Goal: Task Accomplishment & Management: Complete application form

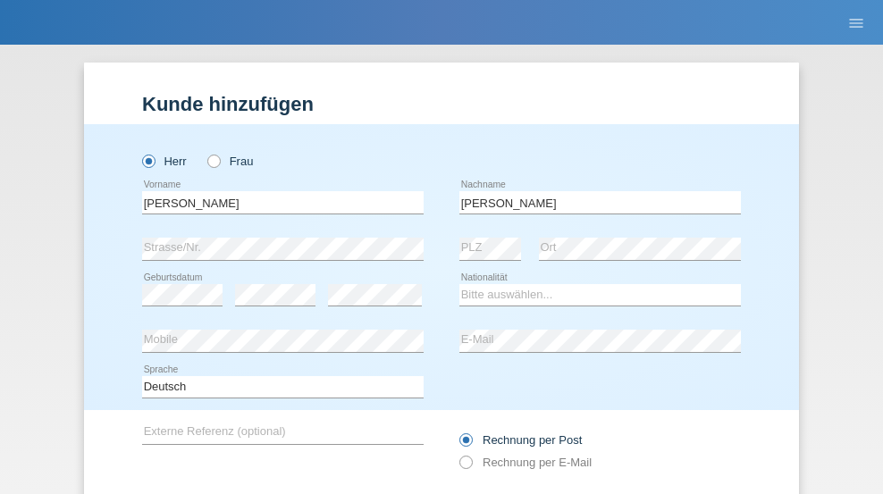
type input "[PERSON_NAME]"
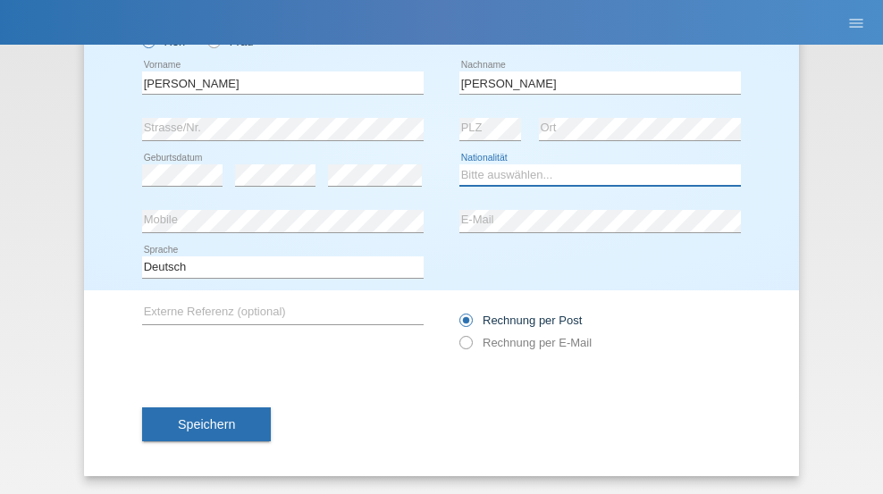
select select "CH"
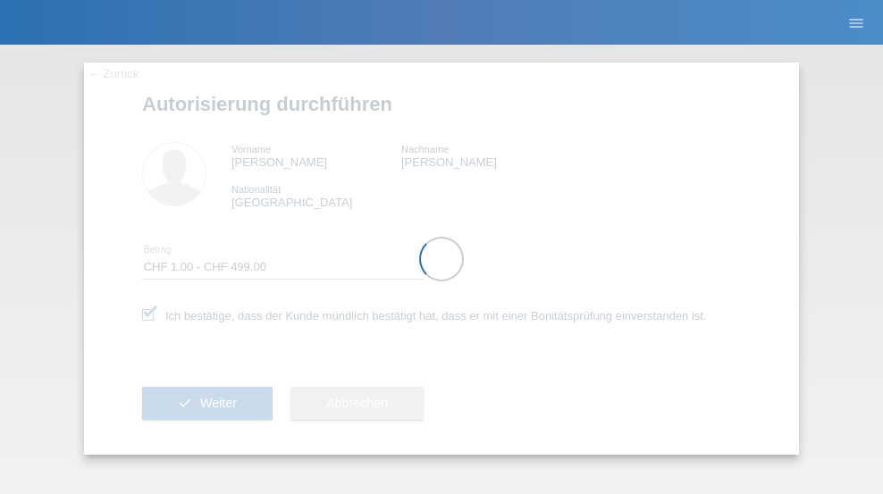
select select "1"
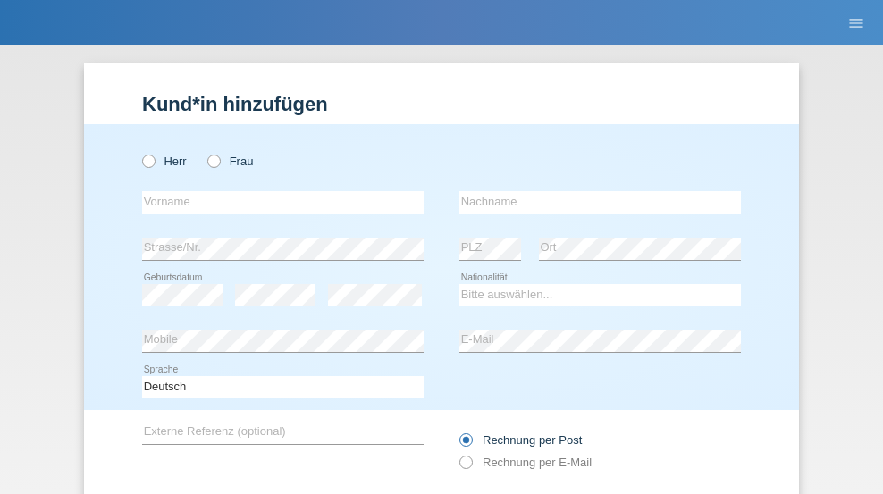
radio input "true"
click at [276, 191] on input "text" at bounding box center [282, 202] width 281 height 22
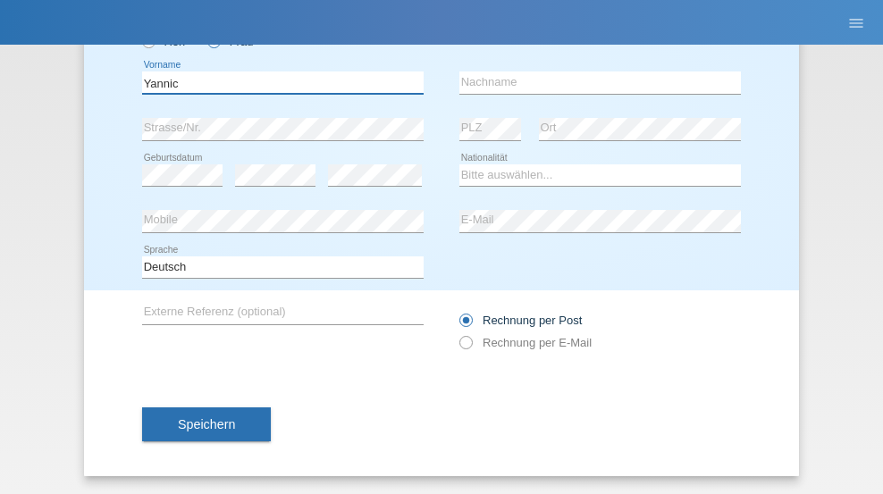
type input "Yannic"
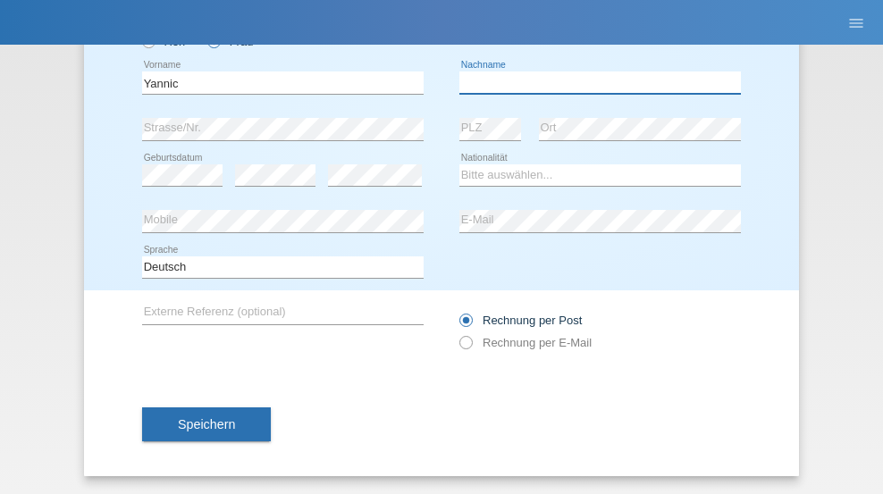
click at [593, 82] on input "text" at bounding box center [599, 82] width 281 height 22
type input "Riedo"
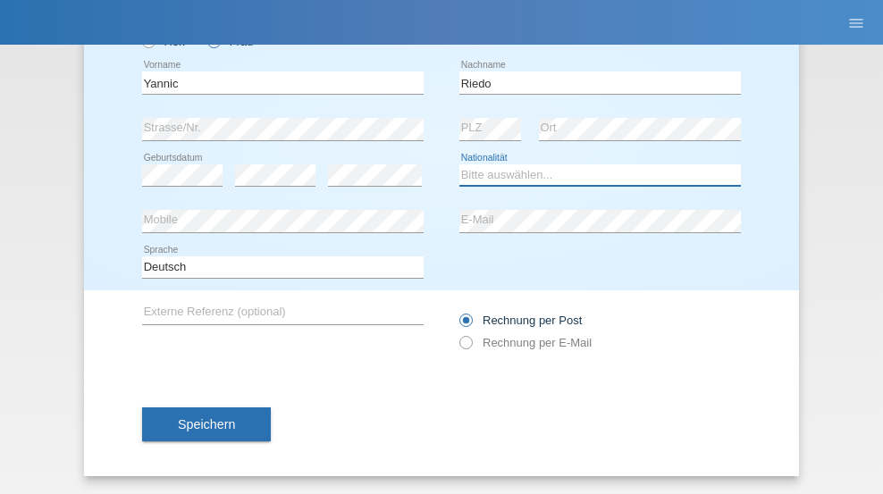
select select "CH"
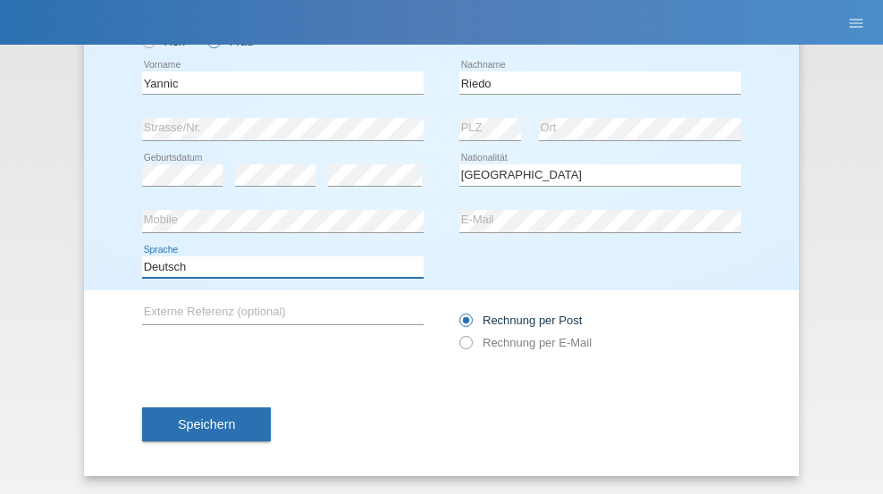
select select "en"
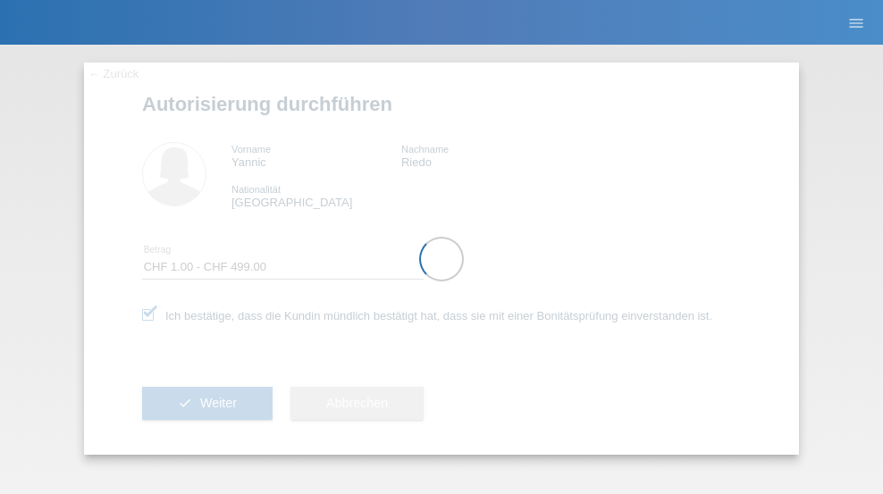
select select "1"
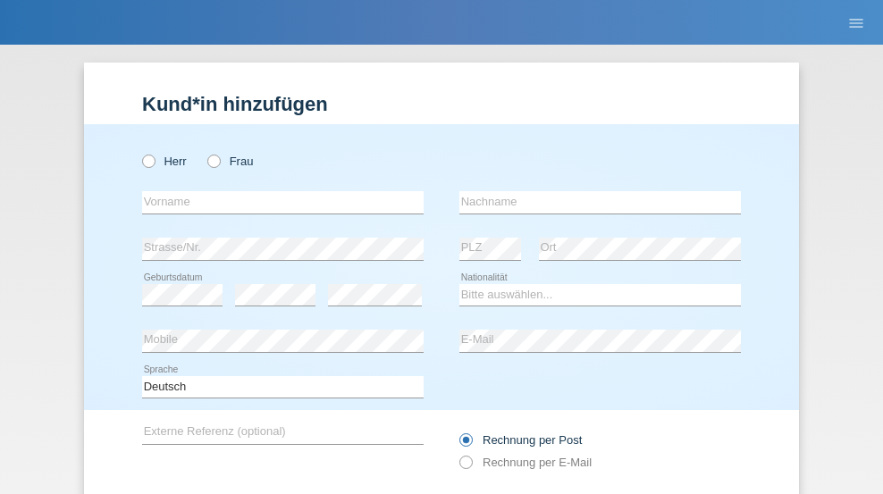
radio input "true"
select select "NL"
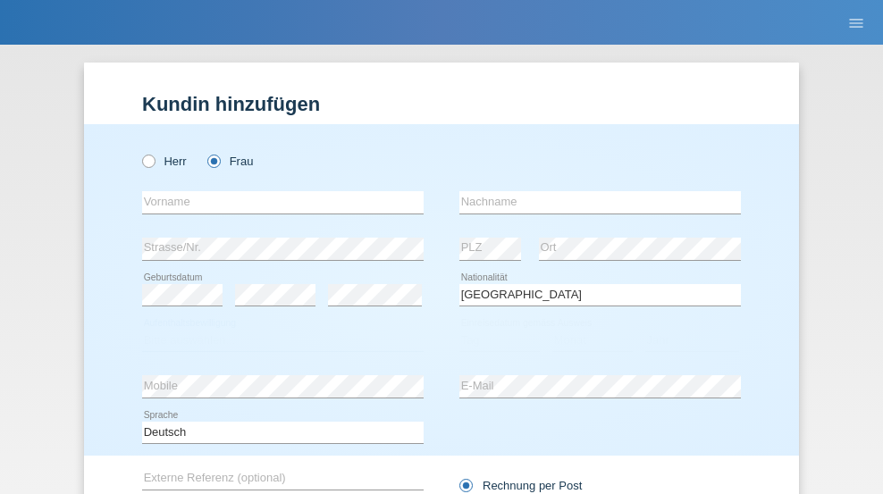
select select "C"
select select "01"
select select "2021"
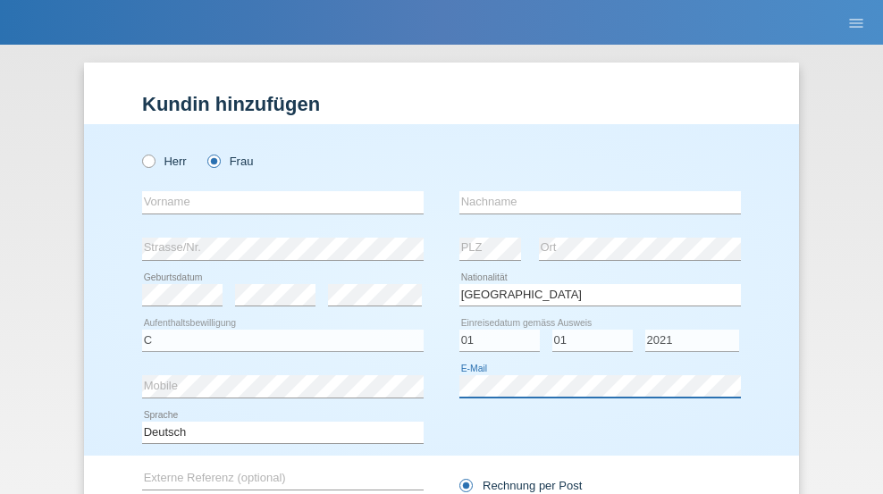
scroll to position [165, 0]
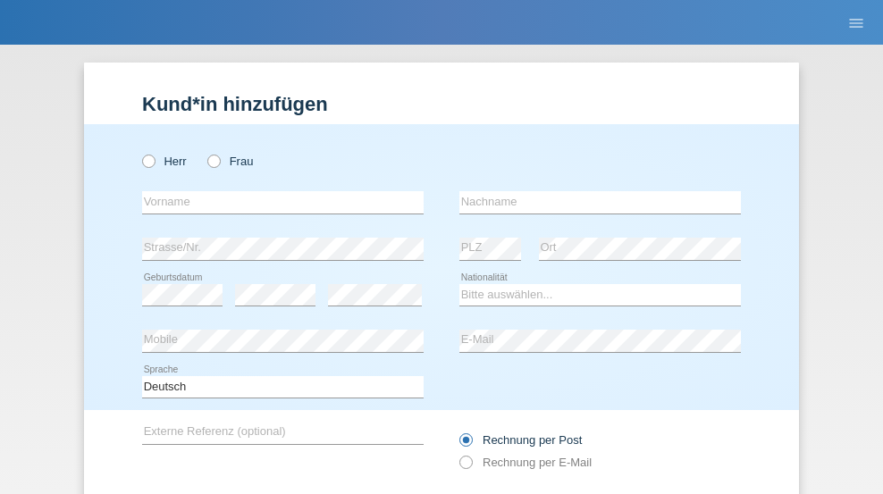
radio input "true"
click at [276, 191] on input "text" at bounding box center [282, 202] width 281 height 22
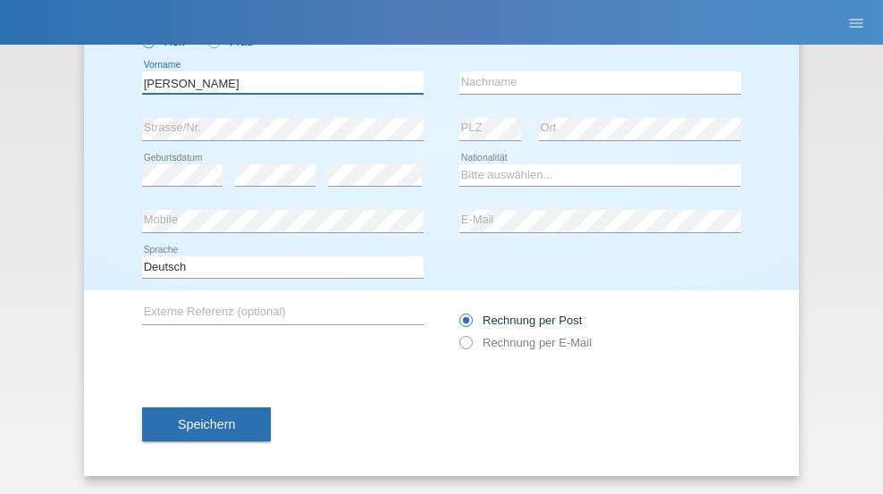
type input "David"
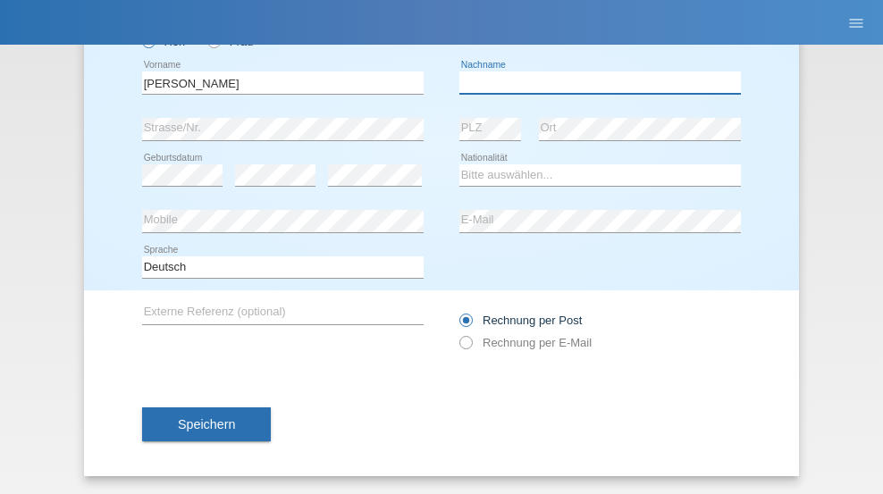
click at [593, 82] on input "text" at bounding box center [599, 82] width 281 height 22
type input "Amaral"
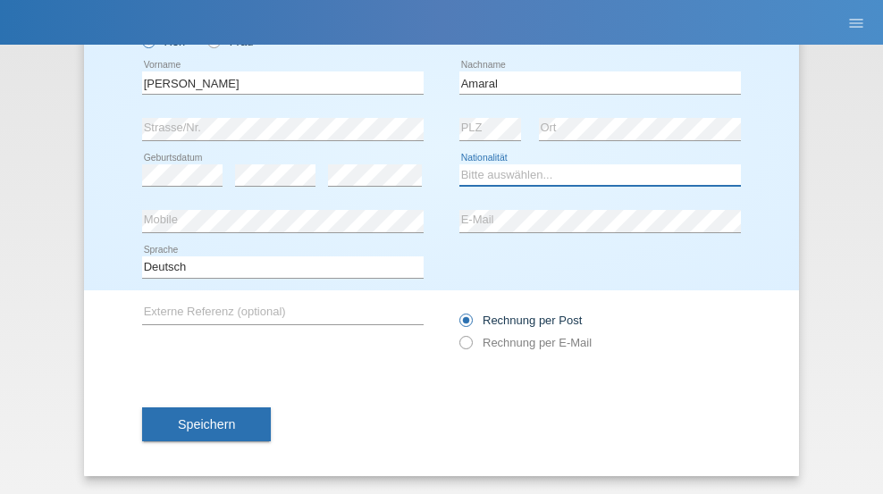
select select "PT"
select select "C"
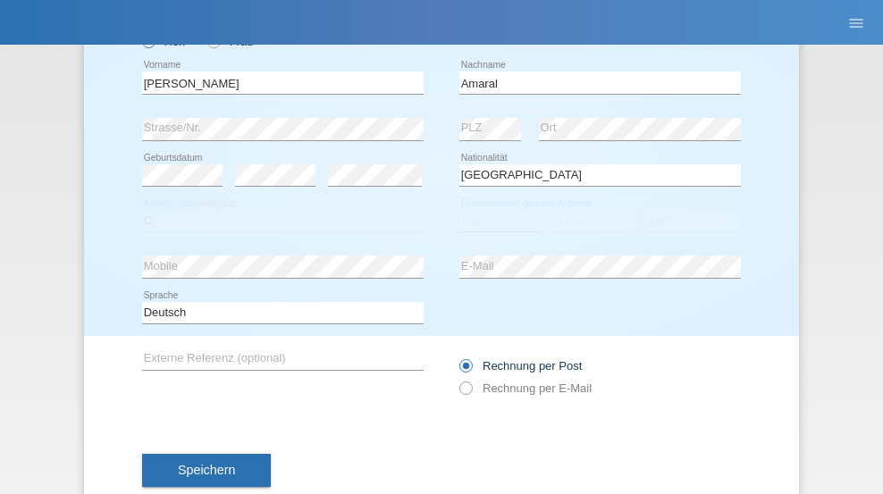
select select "06"
select select "07"
select select "2019"
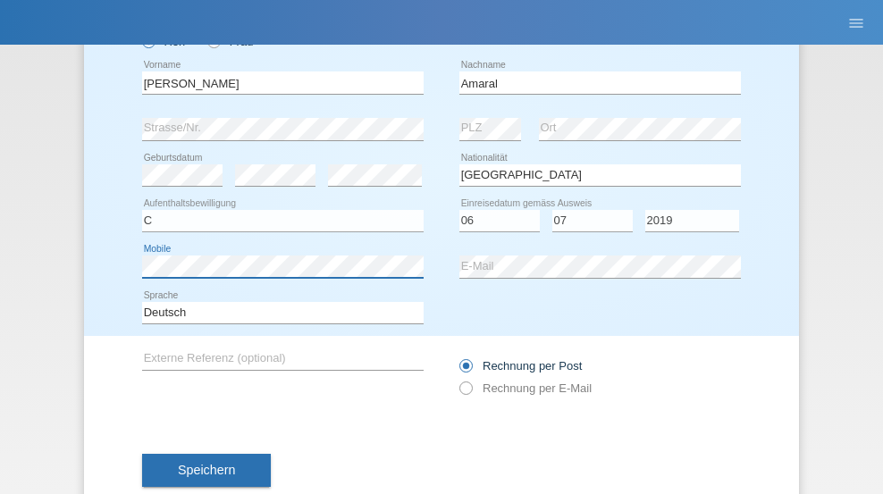
scroll to position [165, 0]
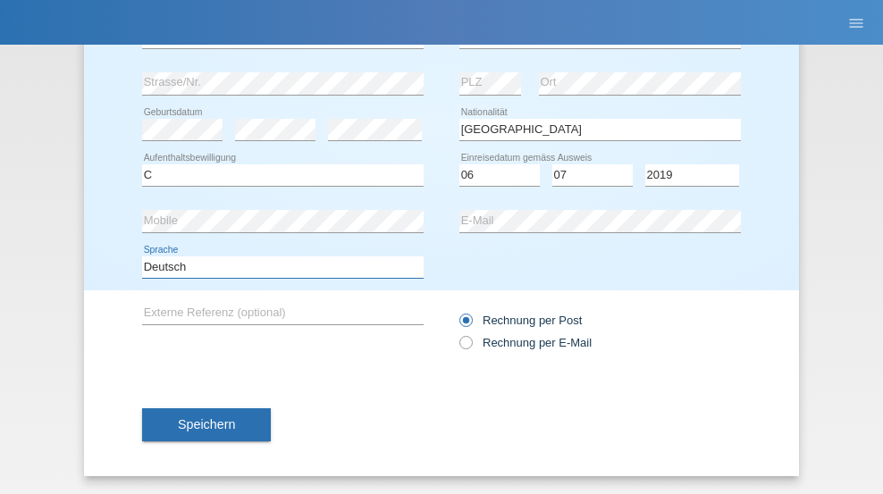
select select "en"
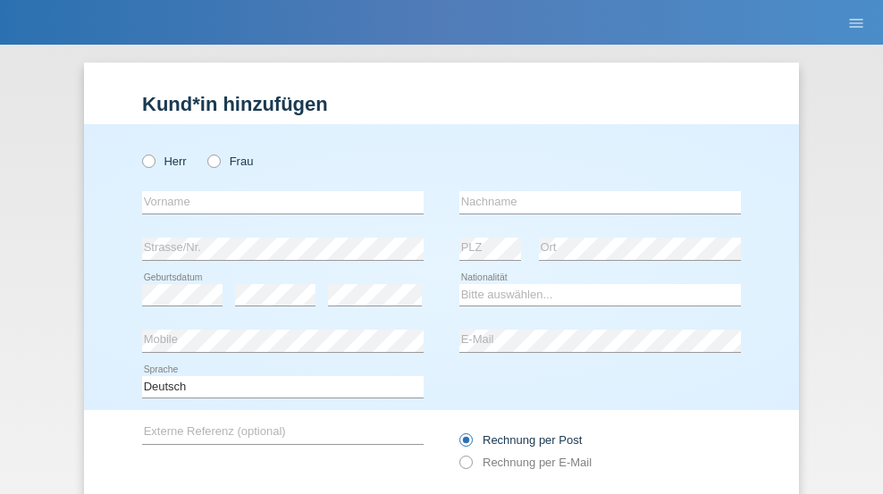
radio input "true"
click at [276, 191] on input "text" at bounding box center [282, 202] width 281 height 22
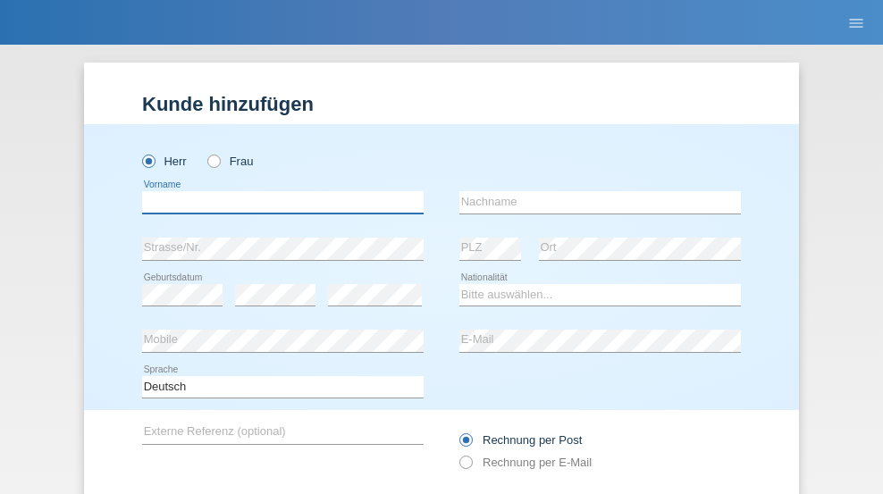
scroll to position [120, 0]
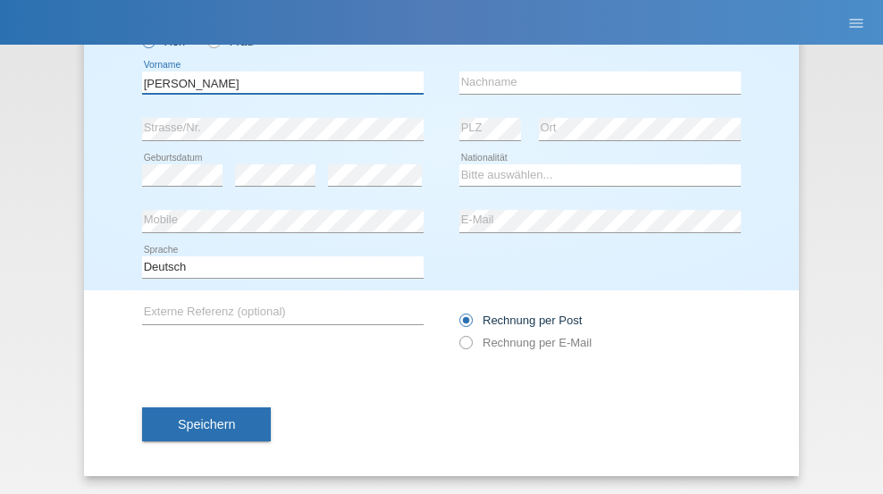
type input "tim"
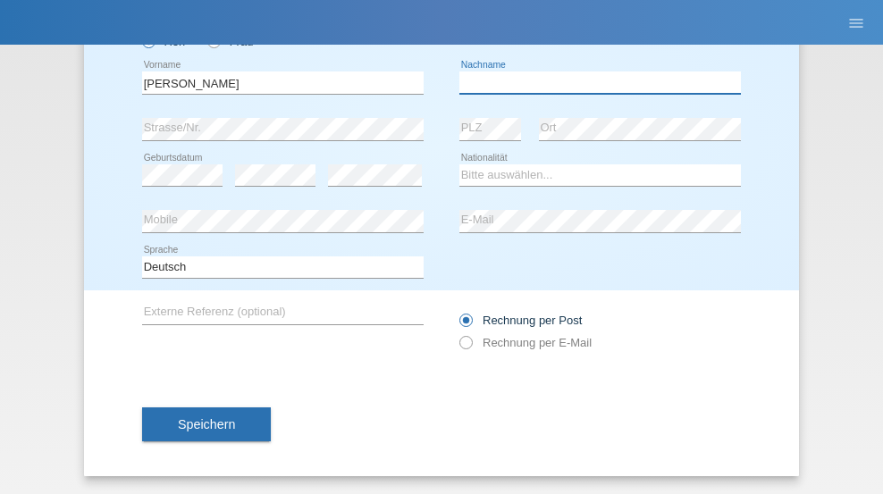
click at [593, 82] on input "text" at bounding box center [599, 82] width 281 height 22
type input "Krüger"
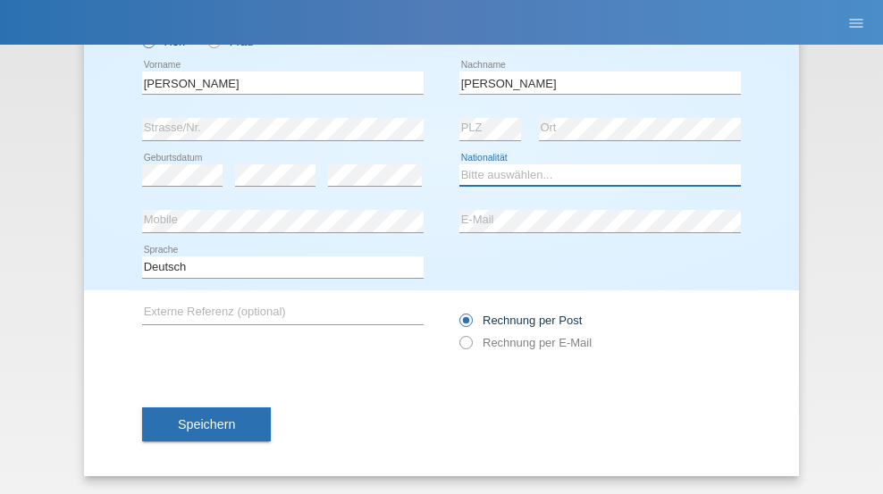
select select "DE"
select select "C"
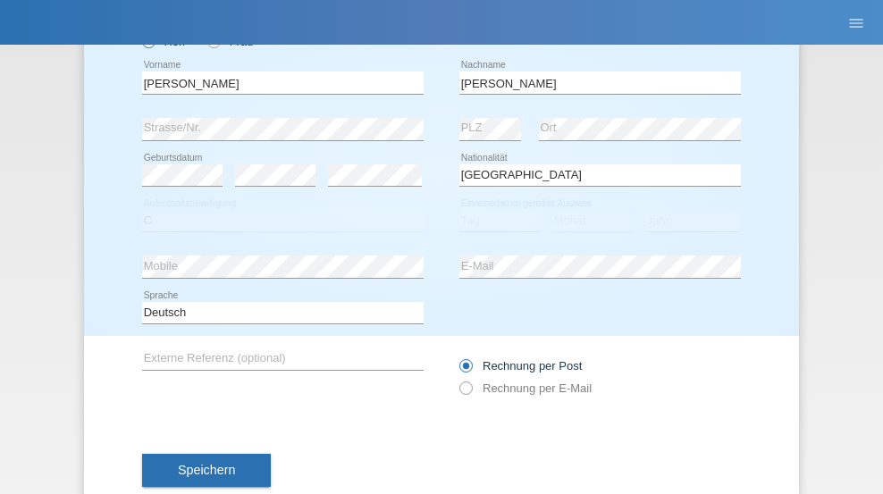
select select "05"
select select "04"
select select "2021"
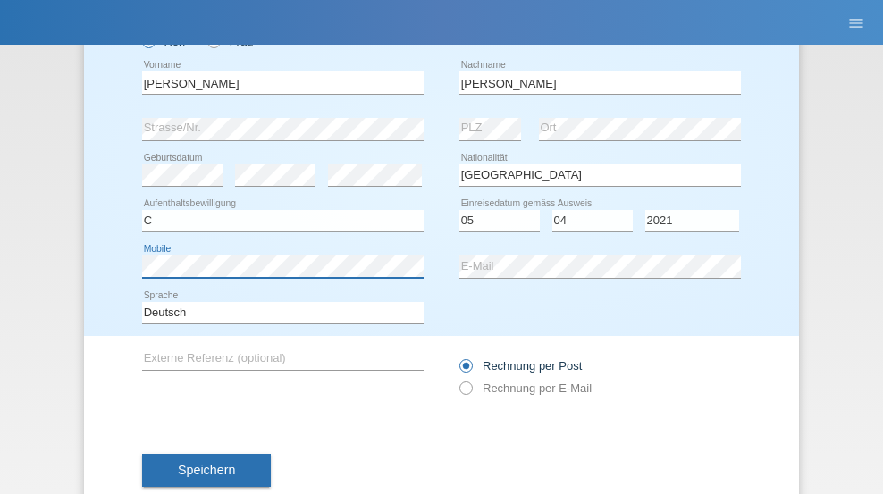
scroll to position [165, 0]
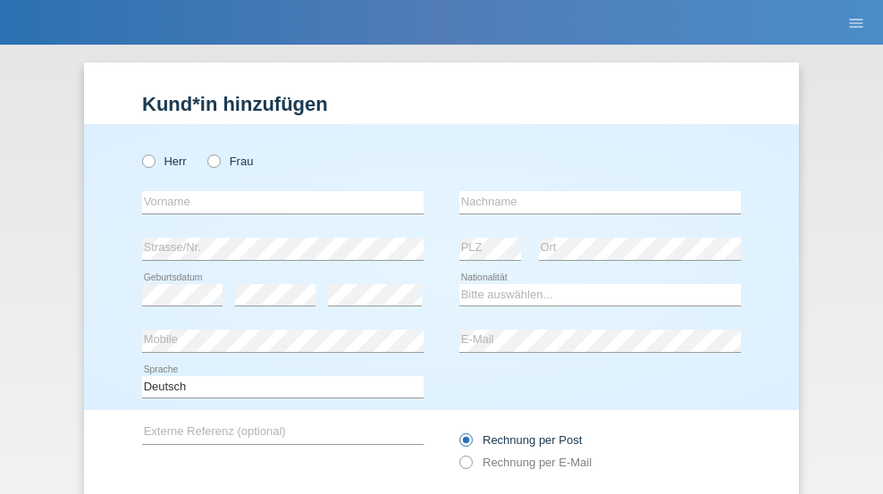
radio input "true"
click at [276, 191] on input "text" at bounding box center [282, 202] width 281 height 22
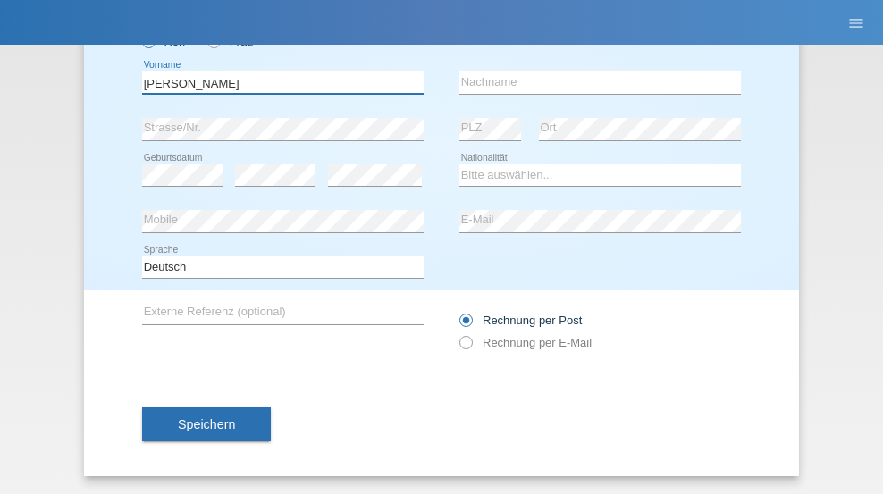
type input "Schumacher"
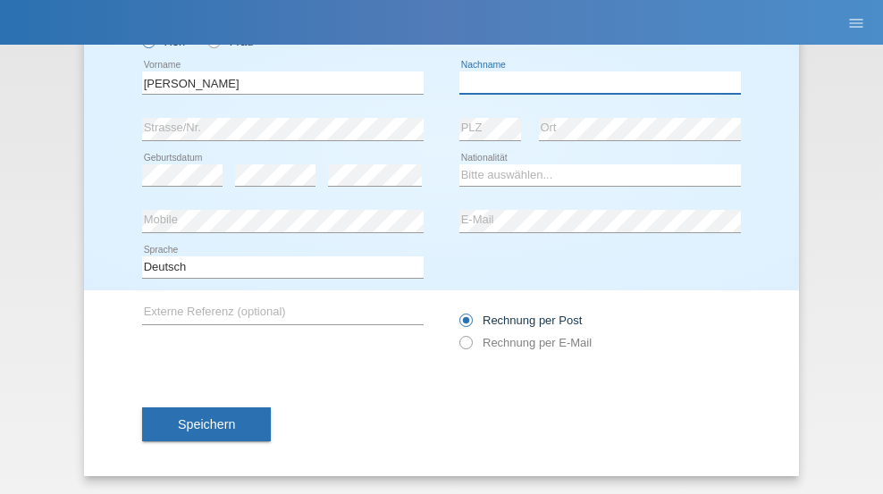
click at [593, 82] on input "text" at bounding box center [599, 82] width 281 height 22
type input "Christian"
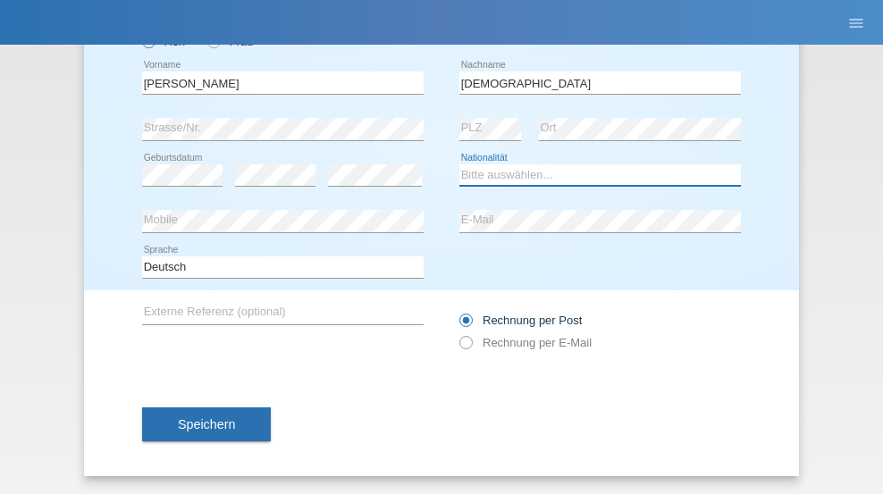
select select "CH"
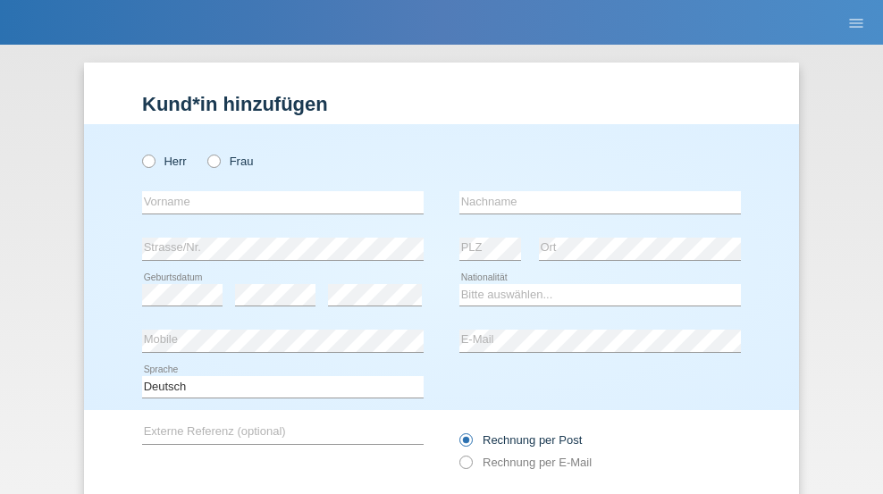
radio input "true"
click at [276, 191] on input "text" at bounding box center [282, 202] width 281 height 22
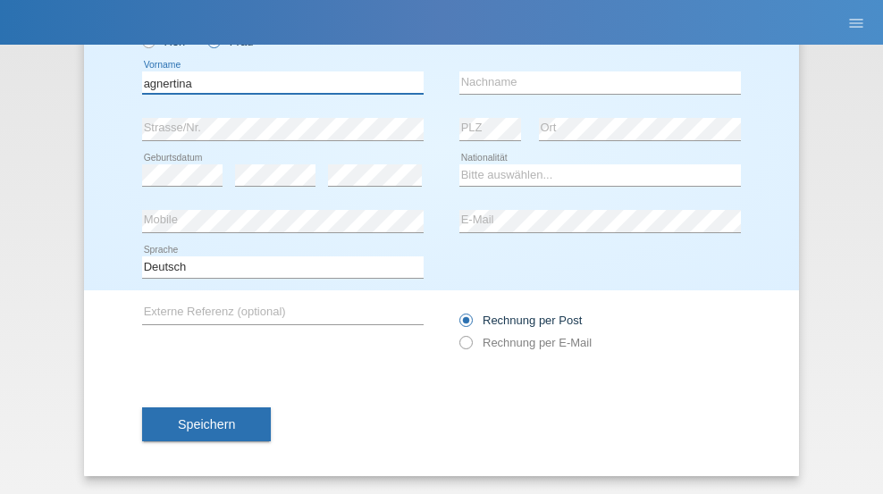
type input "agnertina"
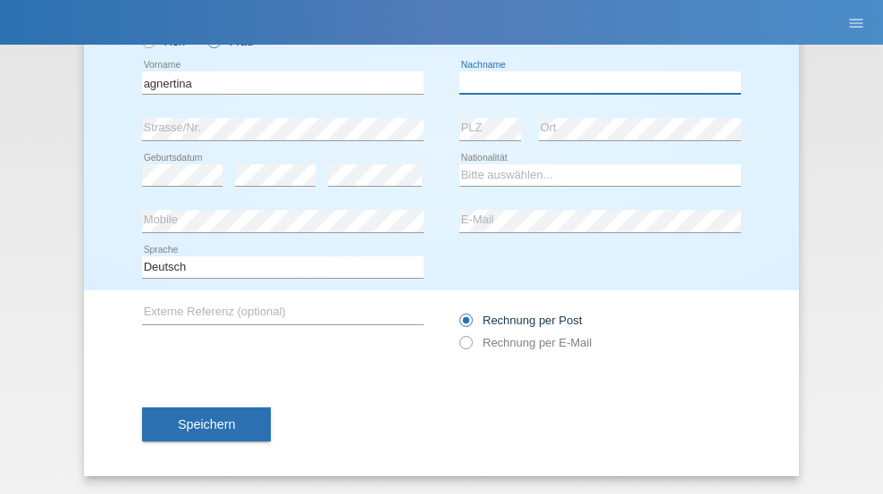
click at [593, 82] on input "text" at bounding box center [599, 82] width 281 height 22
type input "noshaj"
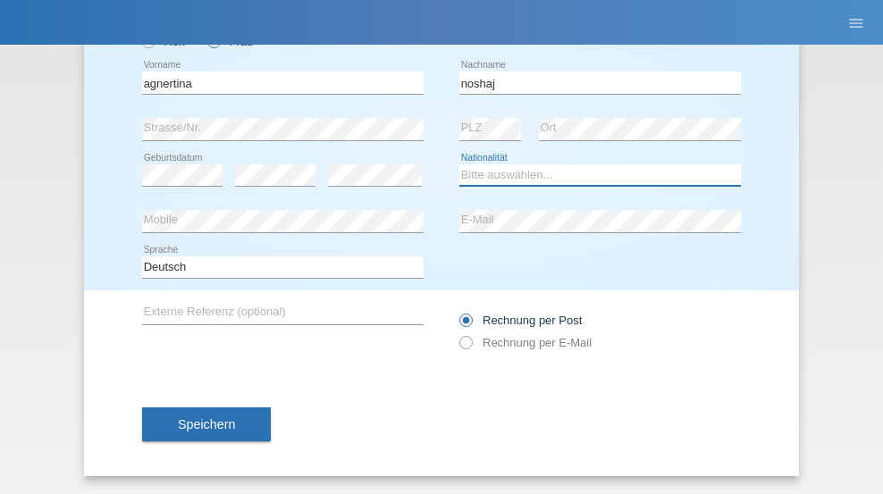
select select "NL"
select select "C"
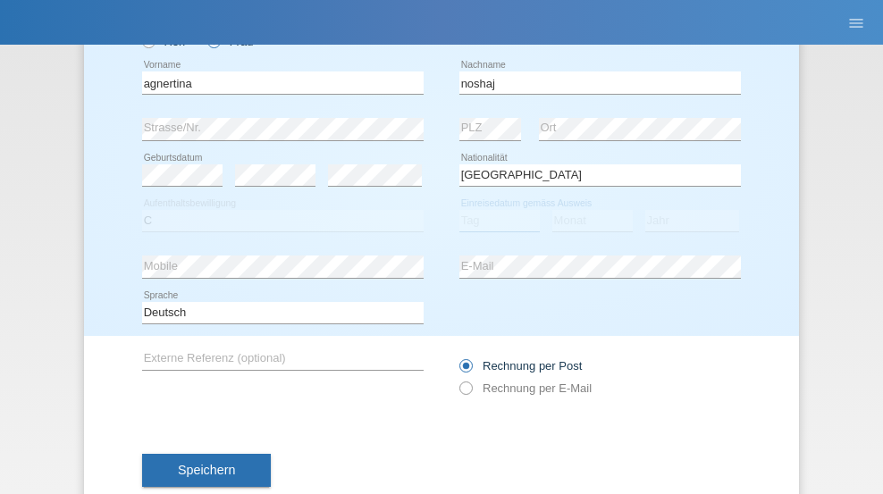
select select "01"
select select "08"
select select "2021"
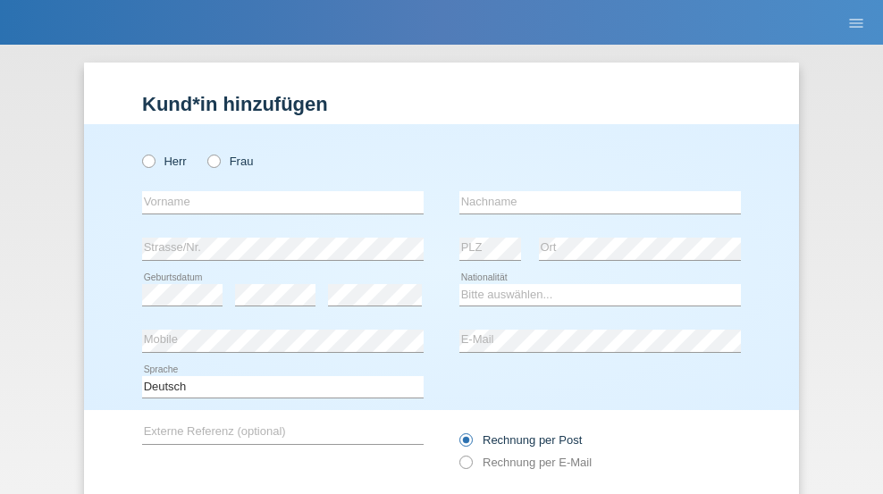
radio input "true"
click at [276, 191] on input "text" at bounding box center [282, 202] width 281 height 22
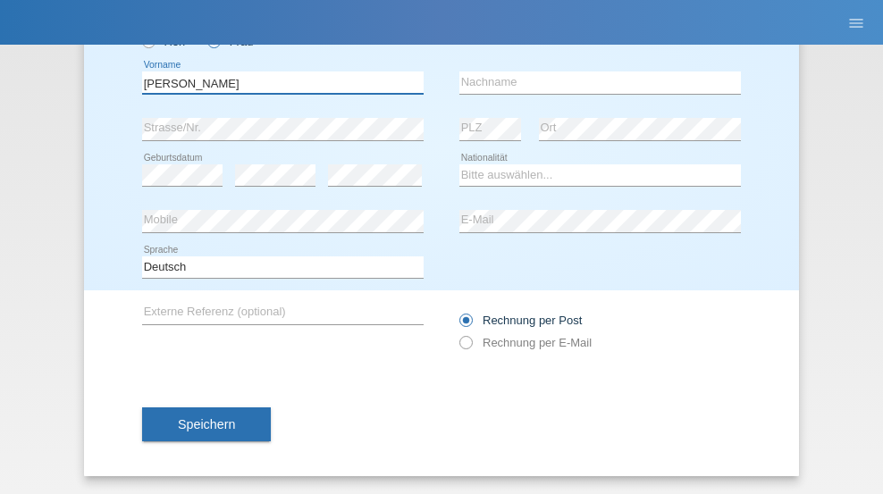
type input "[PERSON_NAME]"
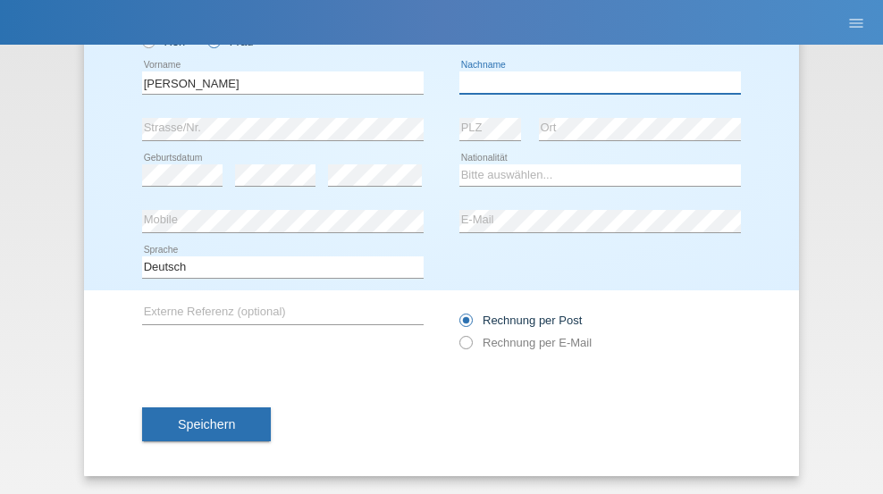
click at [593, 82] on input "text" at bounding box center [599, 82] width 281 height 22
type input "Pinzo"
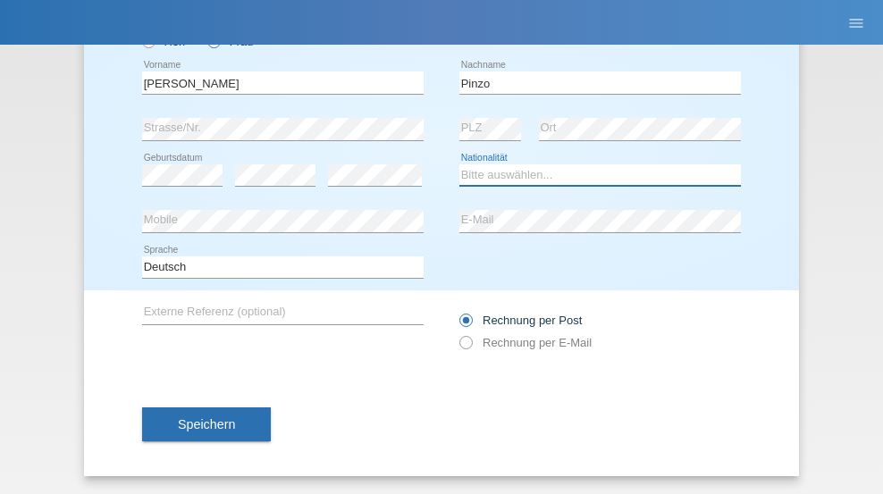
select select "CH"
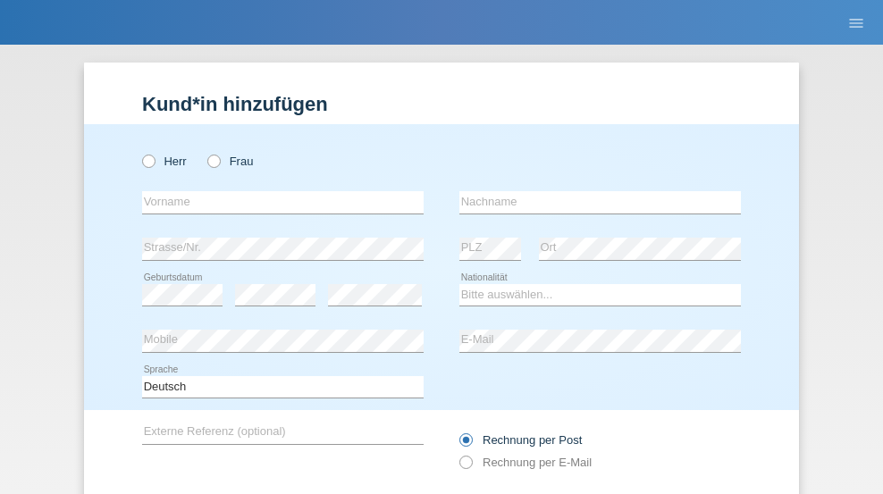
radio input "true"
click at [276, 191] on input "text" at bounding box center [282, 202] width 281 height 22
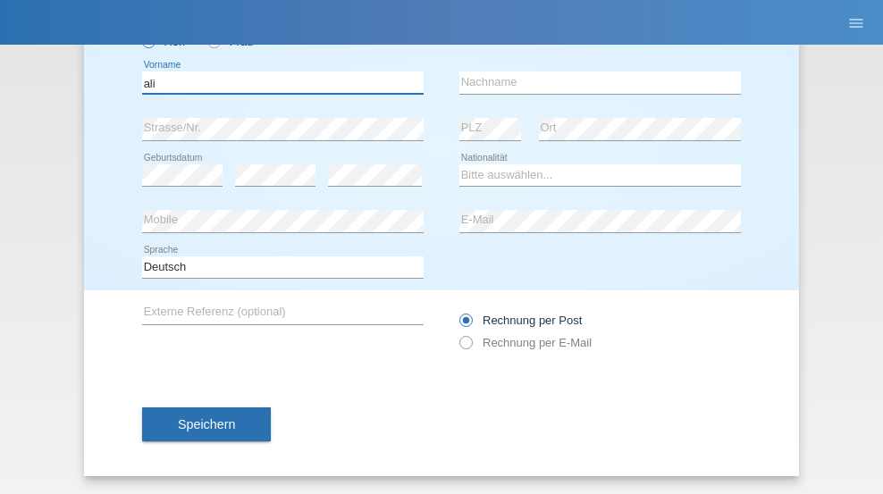
type input "ali"
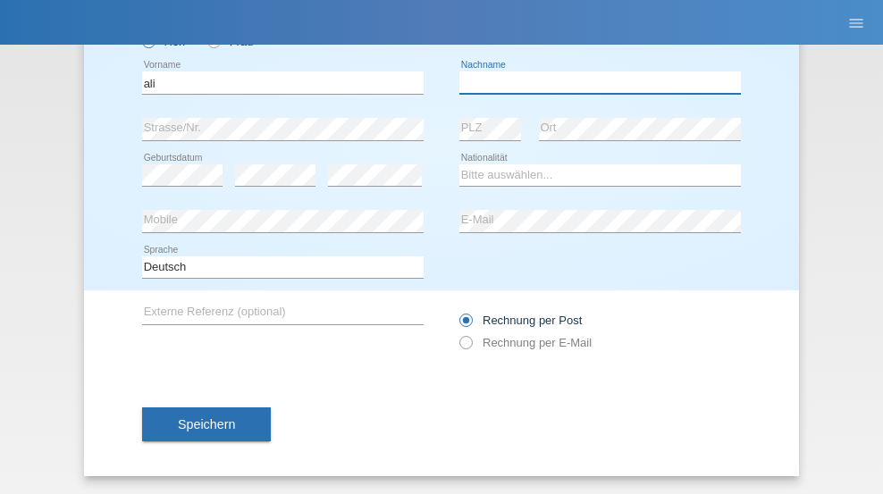
click at [593, 82] on input "text" at bounding box center [599, 82] width 281 height 22
type input "Amini"
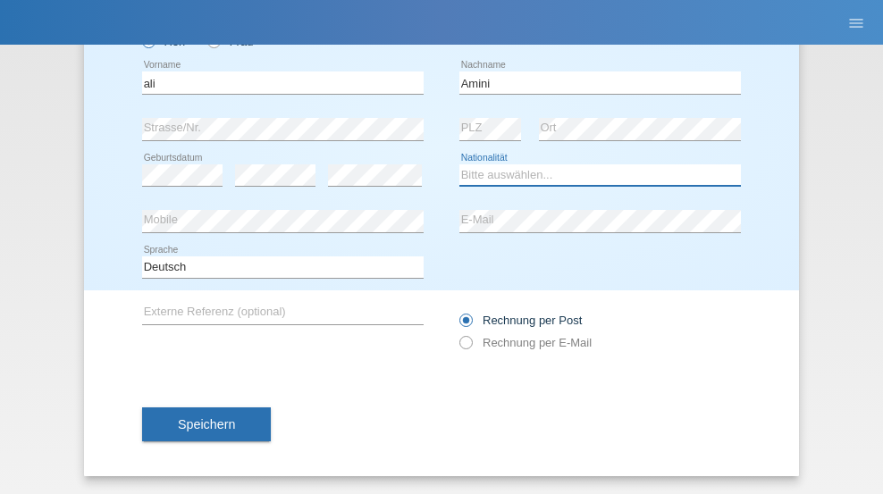
select select "AF"
select select "C"
select select "18"
select select "08"
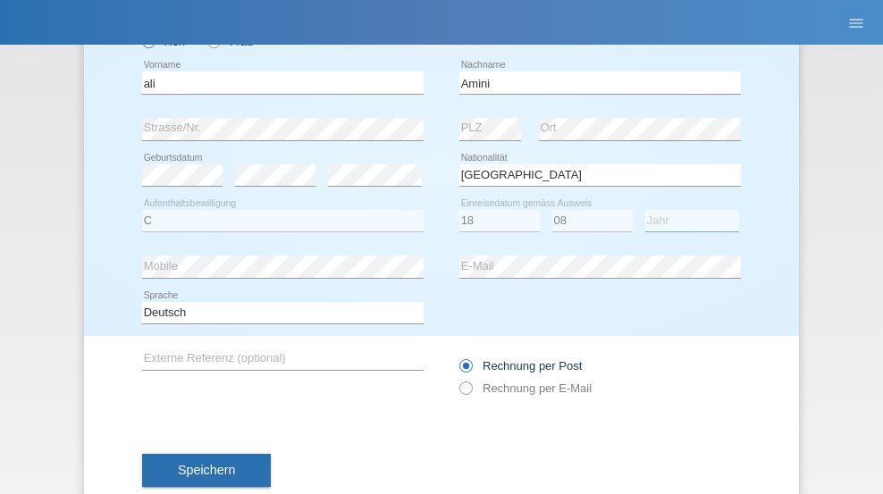
select select "2015"
